Goal: Communication & Community: Answer question/provide support

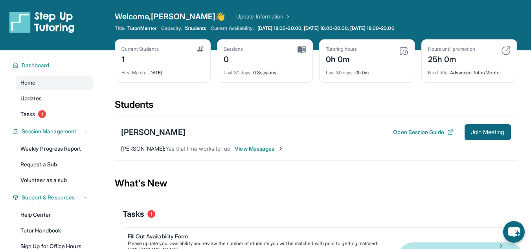
click at [262, 147] on span "View Messages" at bounding box center [259, 149] width 49 height 8
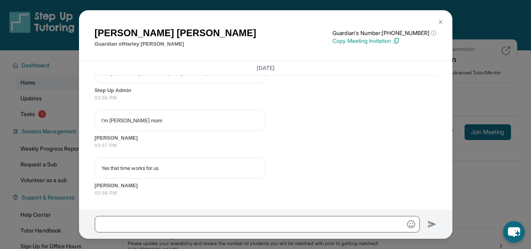
scroll to position [549, 0]
click at [440, 22] on img at bounding box center [441, 22] width 6 height 6
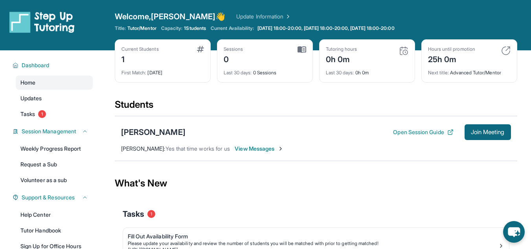
click at [159, 62] on div "1" at bounding box center [140, 58] width 37 height 13
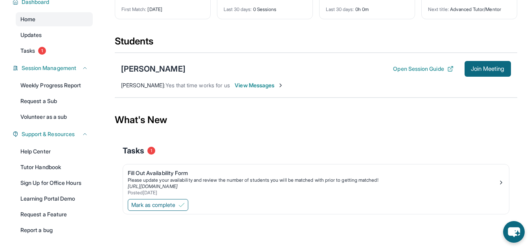
scroll to position [91, 0]
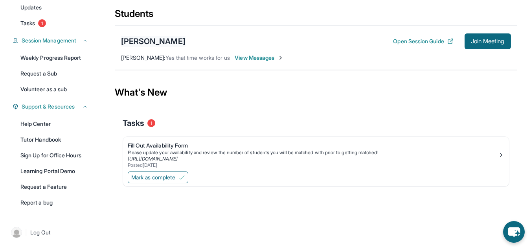
click at [142, 43] on div "Harley Harold" at bounding box center [153, 41] width 64 height 11
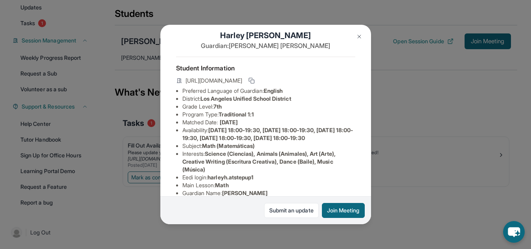
scroll to position [12, 0]
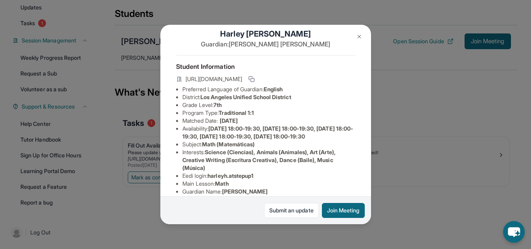
click at [227, 140] on span "Monday 18:00-19:30, Tuesday 18:00-19:30, Wednesday 18:00-19:30, Thursday 18:00-…" at bounding box center [267, 132] width 171 height 15
